Goal: Information Seeking & Learning: Find contact information

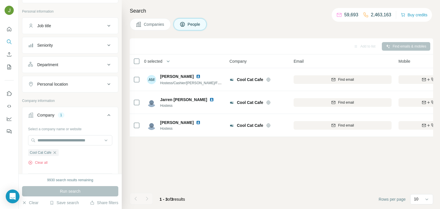
scroll to position [33, 0]
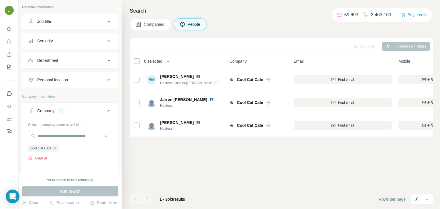
click at [31, 157] on icon "button" at bounding box center [30, 159] width 4 height 4
click at [55, 136] on input "text" at bounding box center [70, 136] width 84 height 10
paste input "**********"
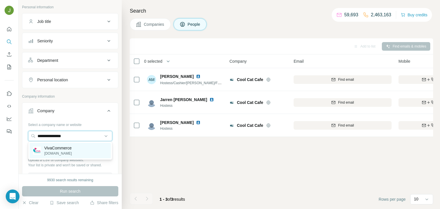
type input "**********"
click at [77, 151] on div "VivaCommerce [DOMAIN_NAME]" at bounding box center [70, 150] width 81 height 15
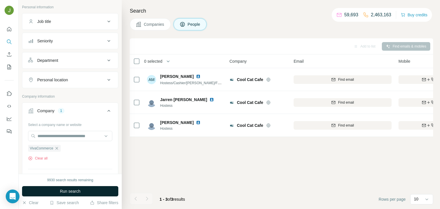
click at [81, 189] on button "Run search" at bounding box center [70, 191] width 96 height 10
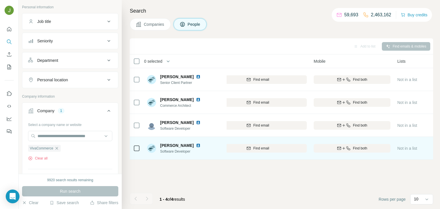
scroll to position [0, 91]
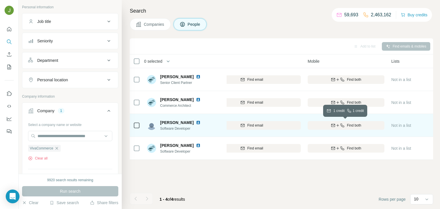
click at [353, 128] on button "Find both" at bounding box center [346, 125] width 77 height 9
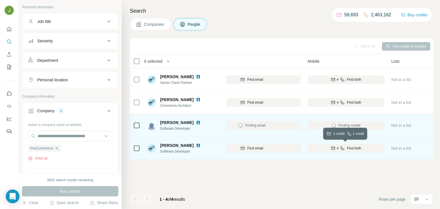
click at [360, 149] on span "Find both" at bounding box center [354, 148] width 14 height 5
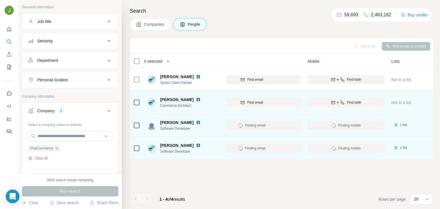
scroll to position [0, 0]
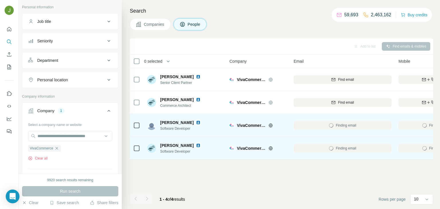
click at [196, 121] on img at bounding box center [198, 122] width 5 height 5
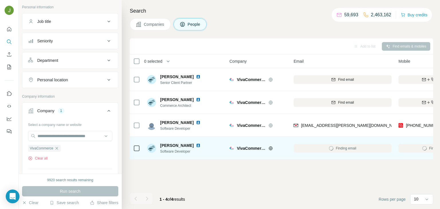
click at [201, 145] on img at bounding box center [198, 145] width 5 height 5
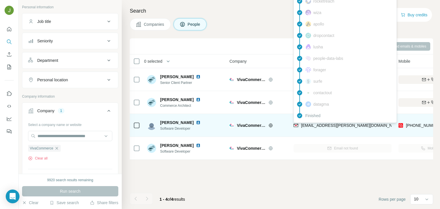
click at [314, 126] on span "[EMAIL_ADDRESS][PERSON_NAME][DOMAIN_NAME]" at bounding box center [351, 125] width 101 height 5
copy span "[EMAIL_ADDRESS][PERSON_NAME][DOMAIN_NAME]"
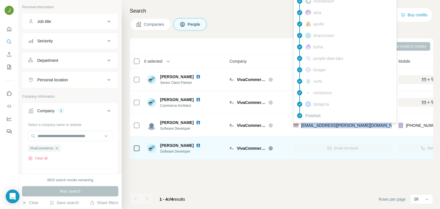
click at [191, 146] on span "[PERSON_NAME]" at bounding box center [177, 146] width 34 height 6
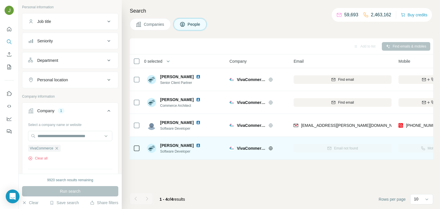
click at [191, 146] on span "[PERSON_NAME]" at bounding box center [177, 146] width 34 height 6
copy span "[PERSON_NAME]"
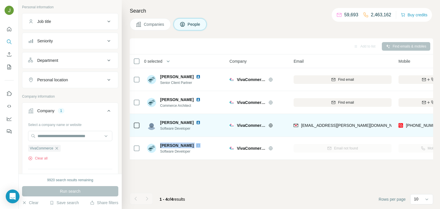
click at [167, 123] on span "[PERSON_NAME]" at bounding box center [177, 123] width 34 height 6
copy span "[PERSON_NAME]"
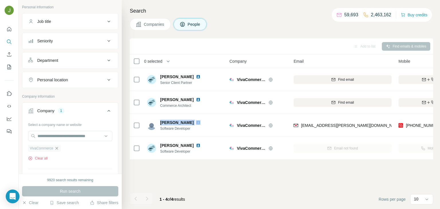
click at [58, 147] on icon "button" at bounding box center [56, 148] width 5 height 5
click at [52, 135] on input "text" at bounding box center [70, 136] width 84 height 10
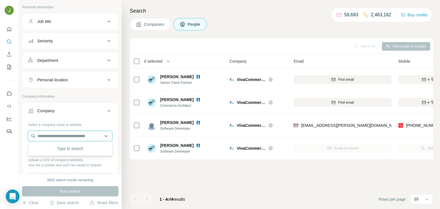
paste input "**********"
type input "**********"
click at [54, 147] on p "JJ Heating and Air Conditioning" at bounding box center [72, 148] width 56 height 6
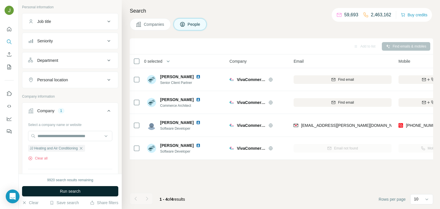
click at [66, 191] on span "Run search" at bounding box center [70, 192] width 21 height 6
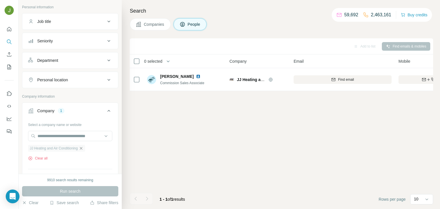
click at [83, 149] on icon "button" at bounding box center [81, 148] width 3 height 3
click at [79, 139] on input "text" at bounding box center [70, 136] width 84 height 10
paste input "**********"
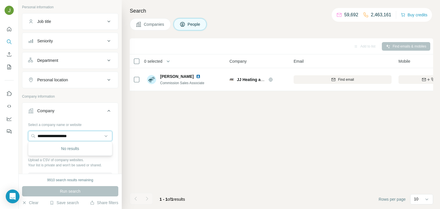
paste input "text"
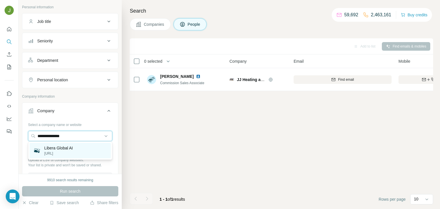
type input "**********"
click at [66, 146] on p "Libera Global AI" at bounding box center [58, 148] width 29 height 6
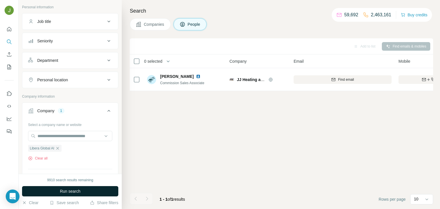
click at [90, 192] on button "Run search" at bounding box center [70, 191] width 96 height 10
